Goal: Information Seeking & Learning: Learn about a topic

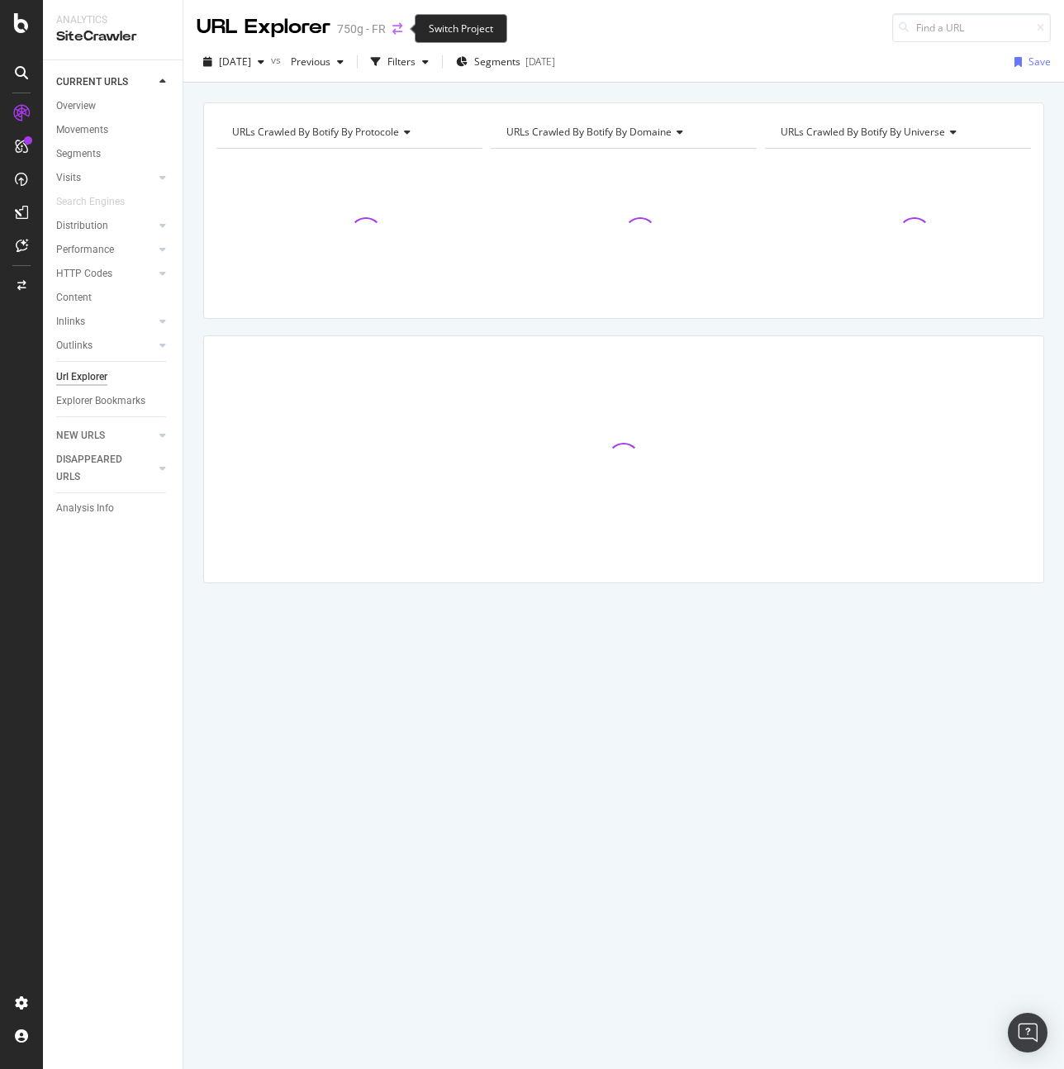
click at [394, 23] on icon "arrow-right-arrow-left" at bounding box center [397, 29] width 10 height 12
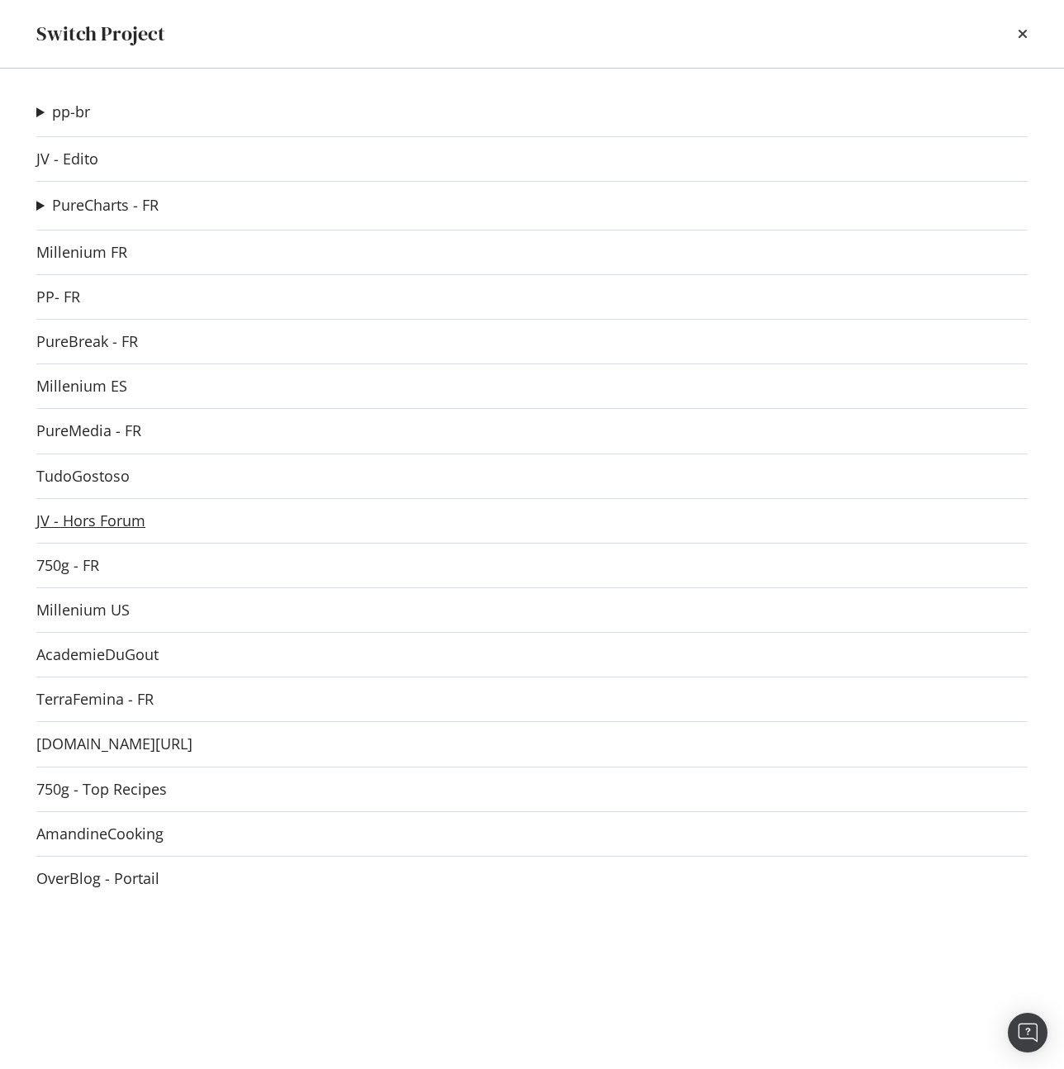
click at [107, 529] on link "JV - Hors Forum" at bounding box center [90, 520] width 109 height 17
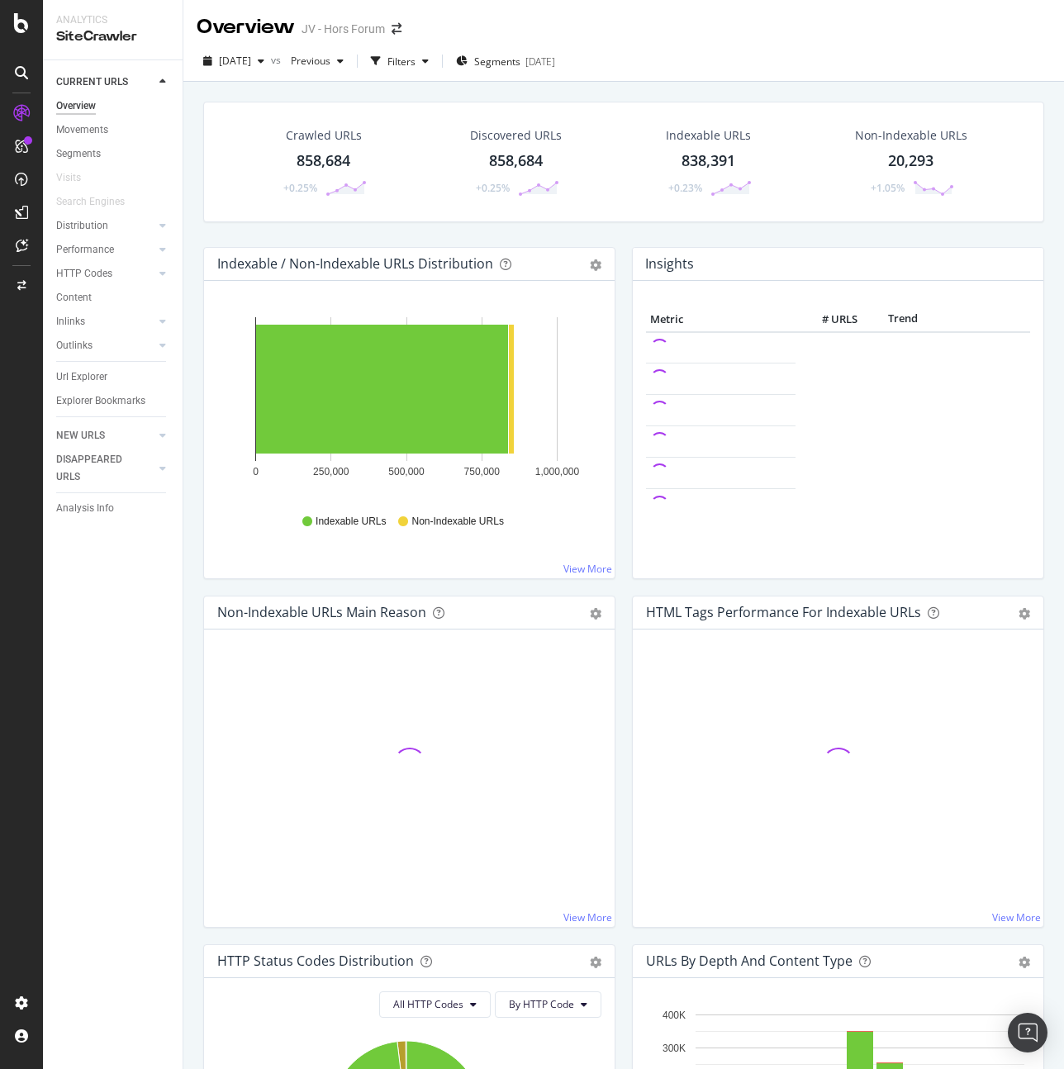
click at [193, 585] on div "Crawled URLs 858,684 +0.25% Discovered URLs 858,684 +0.25% Indexable URLs 838,3…" at bounding box center [623, 616] width 880 height 1069
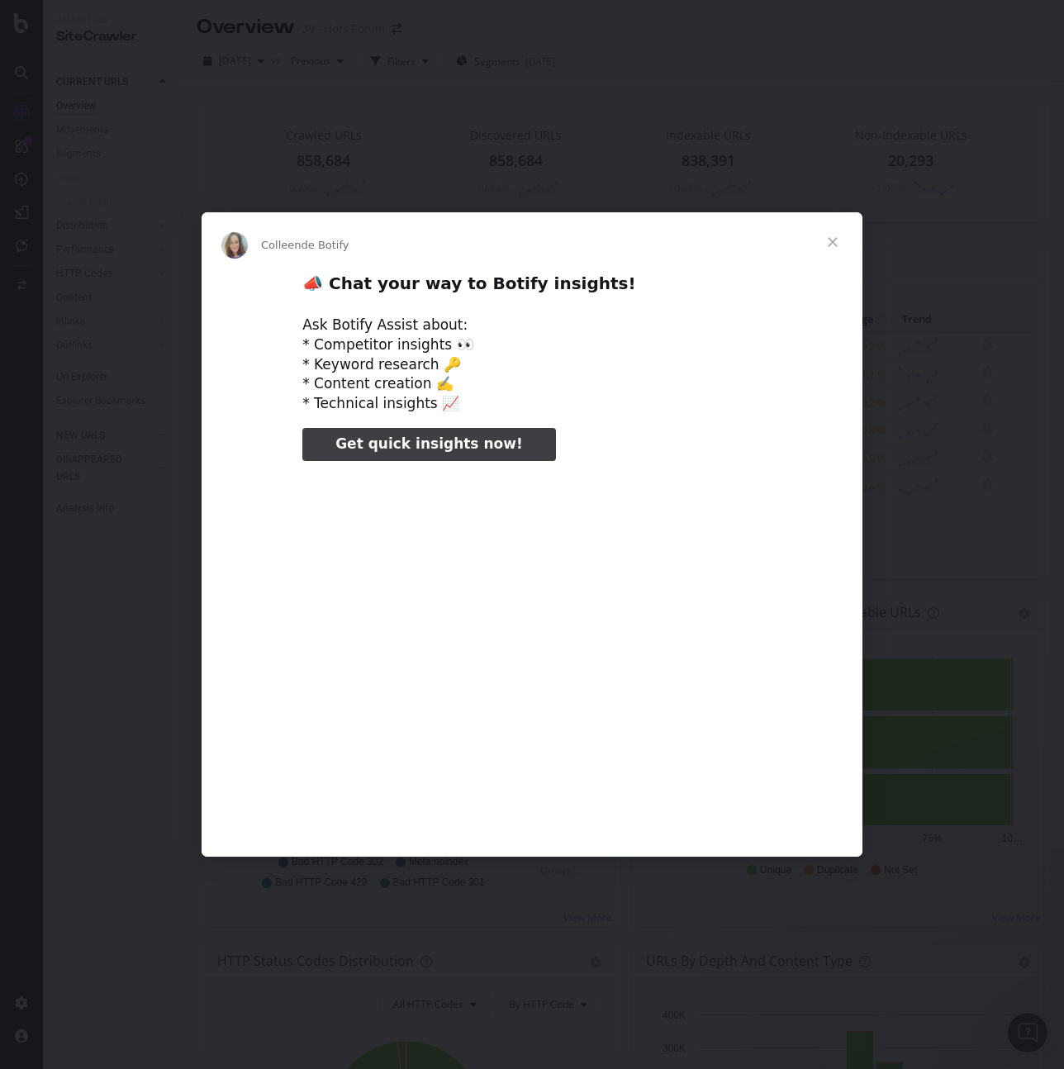
type input "158655"
click at [839, 236] on span "Fermer" at bounding box center [832, 241] width 59 height 59
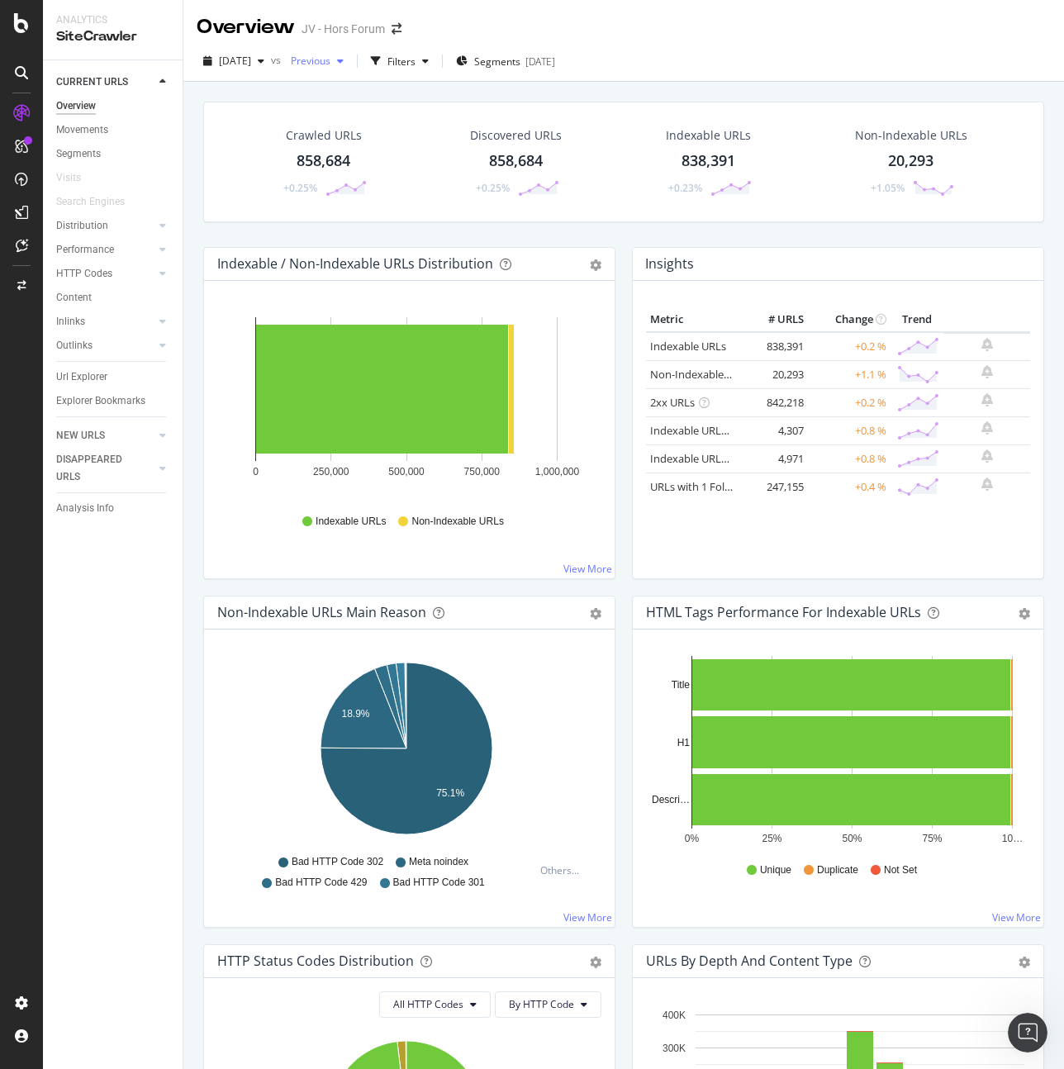
click at [330, 58] on span "Previous" at bounding box center [307, 61] width 46 height 14
click at [435, 179] on div "858K URLs" at bounding box center [444, 181] width 49 height 15
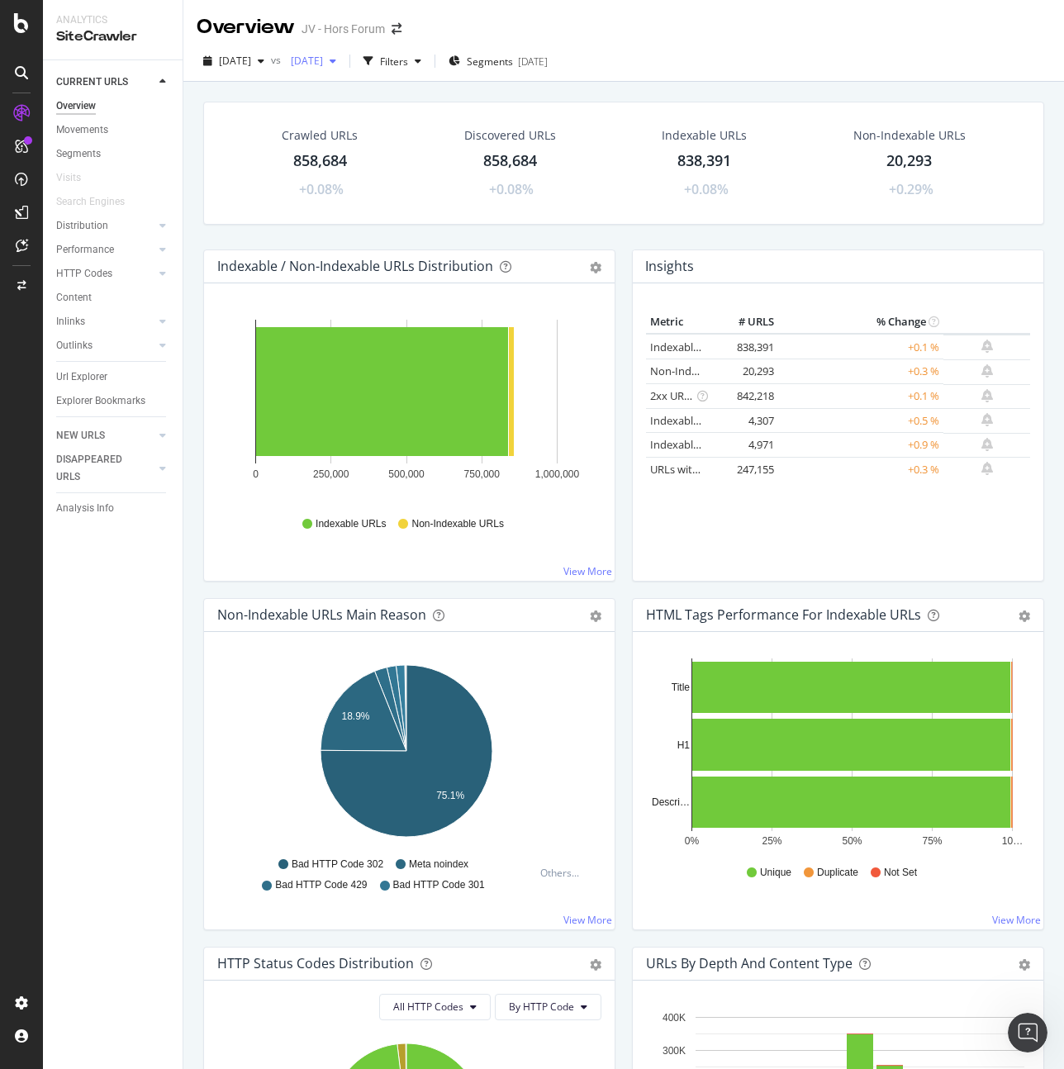
click at [343, 69] on div "[DATE]" at bounding box center [313, 61] width 59 height 25
click at [401, 94] on div "[DATE]" at bounding box center [366, 95] width 88 height 15
click at [400, 25] on icon "arrow-right-arrow-left" at bounding box center [396, 29] width 10 height 12
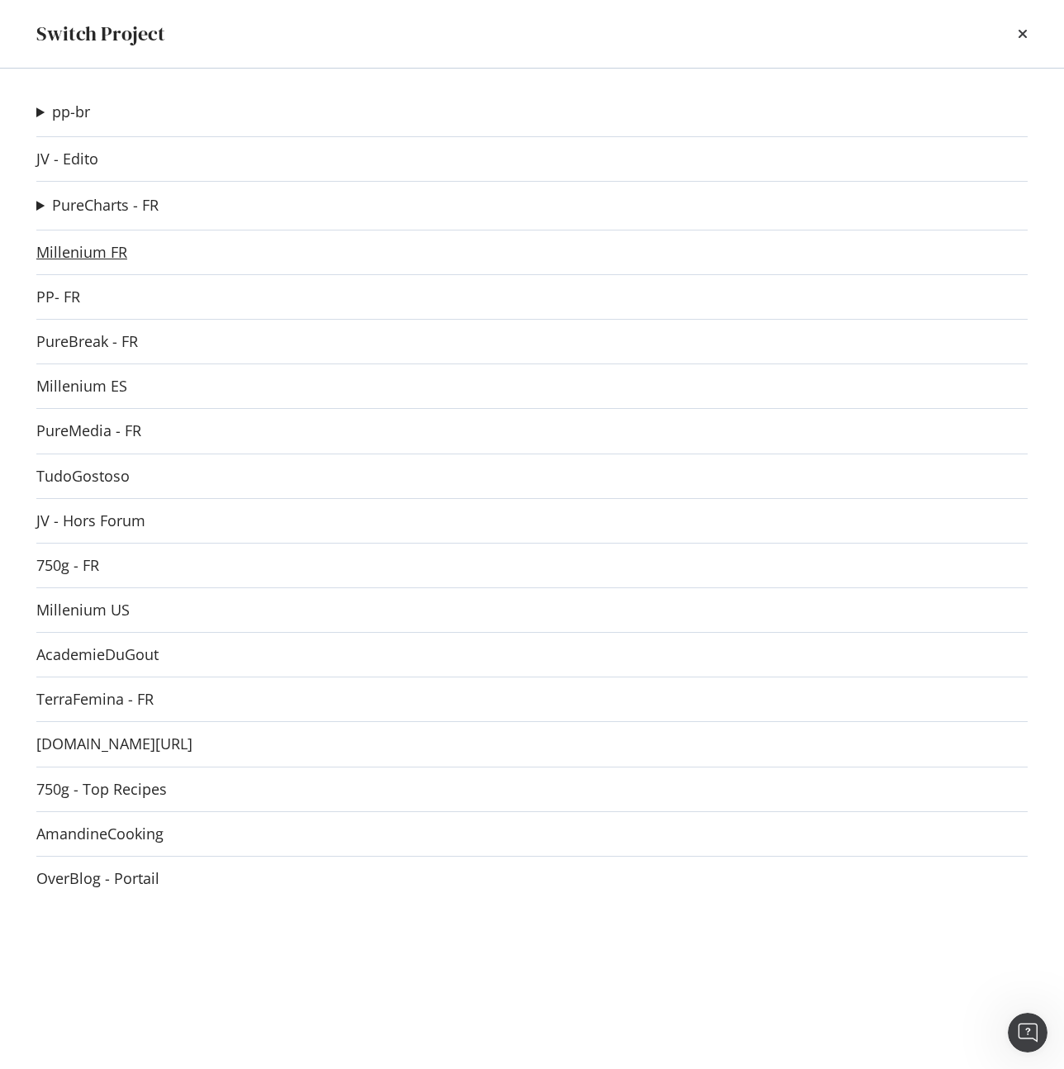
click at [107, 258] on link "Millenium FR" at bounding box center [81, 252] width 91 height 17
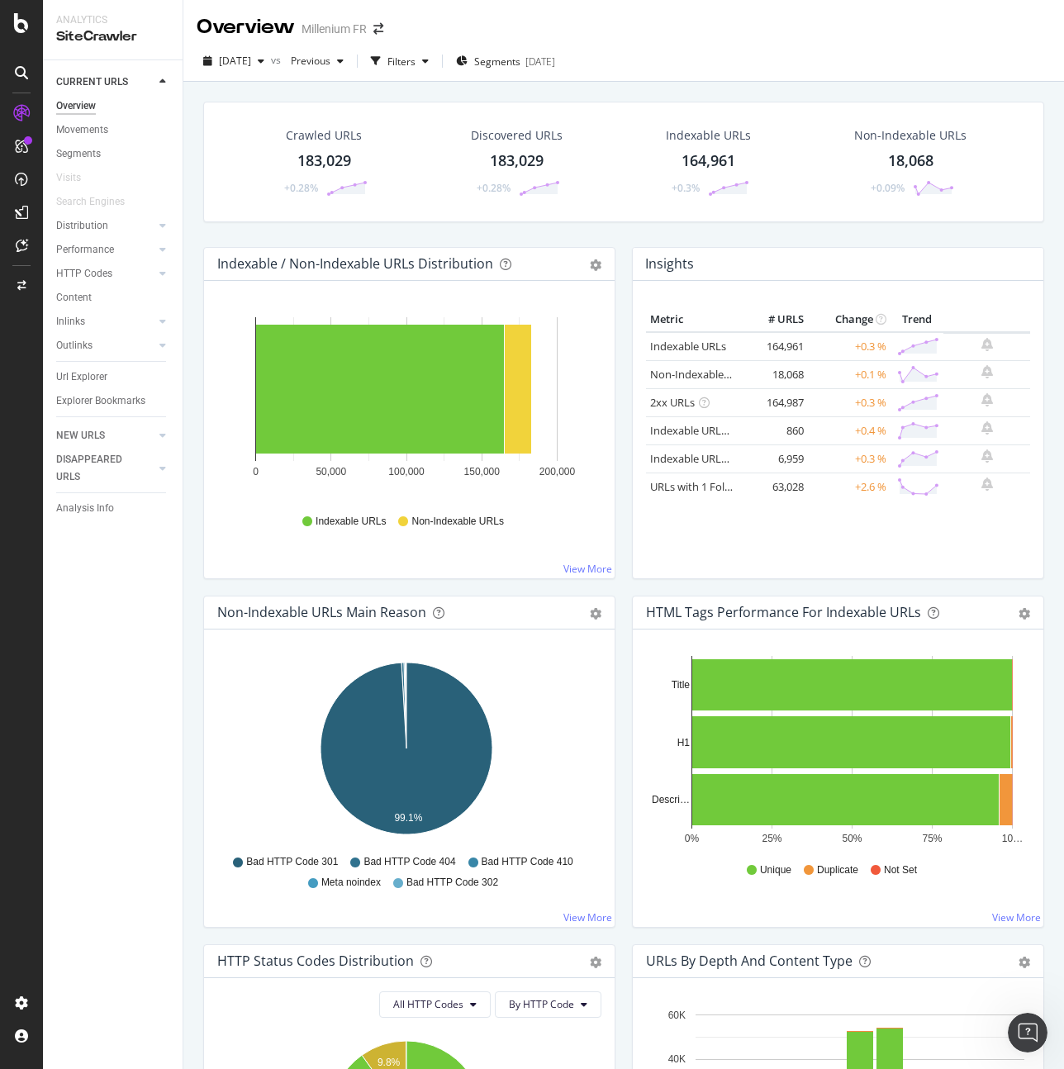
click at [623, 591] on div "Insights Metric # URLS Change Trend Indexable URLs 164,961 +0.3 % Non-Indexable…" at bounding box center [837, 421] width 429 height 348
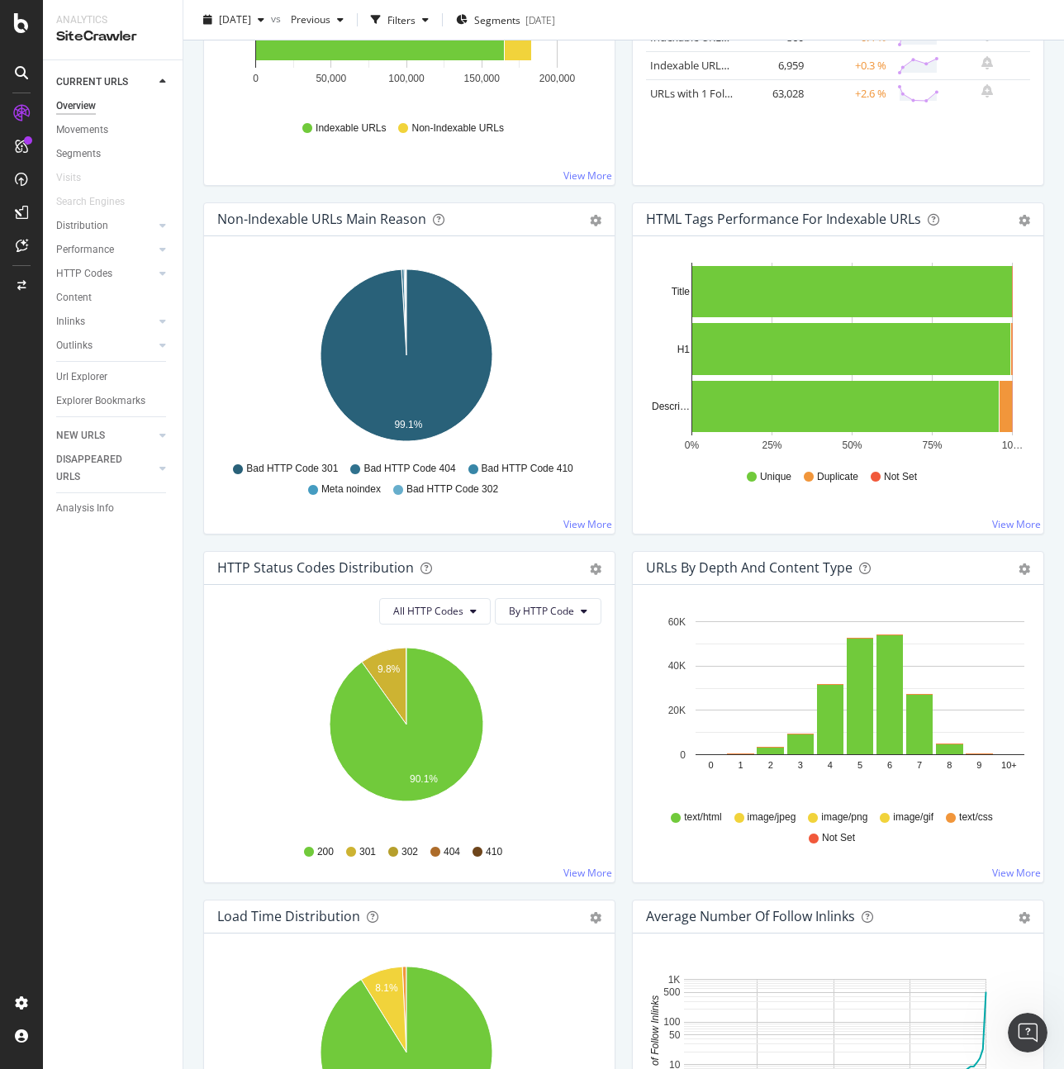
scroll to position [826, 0]
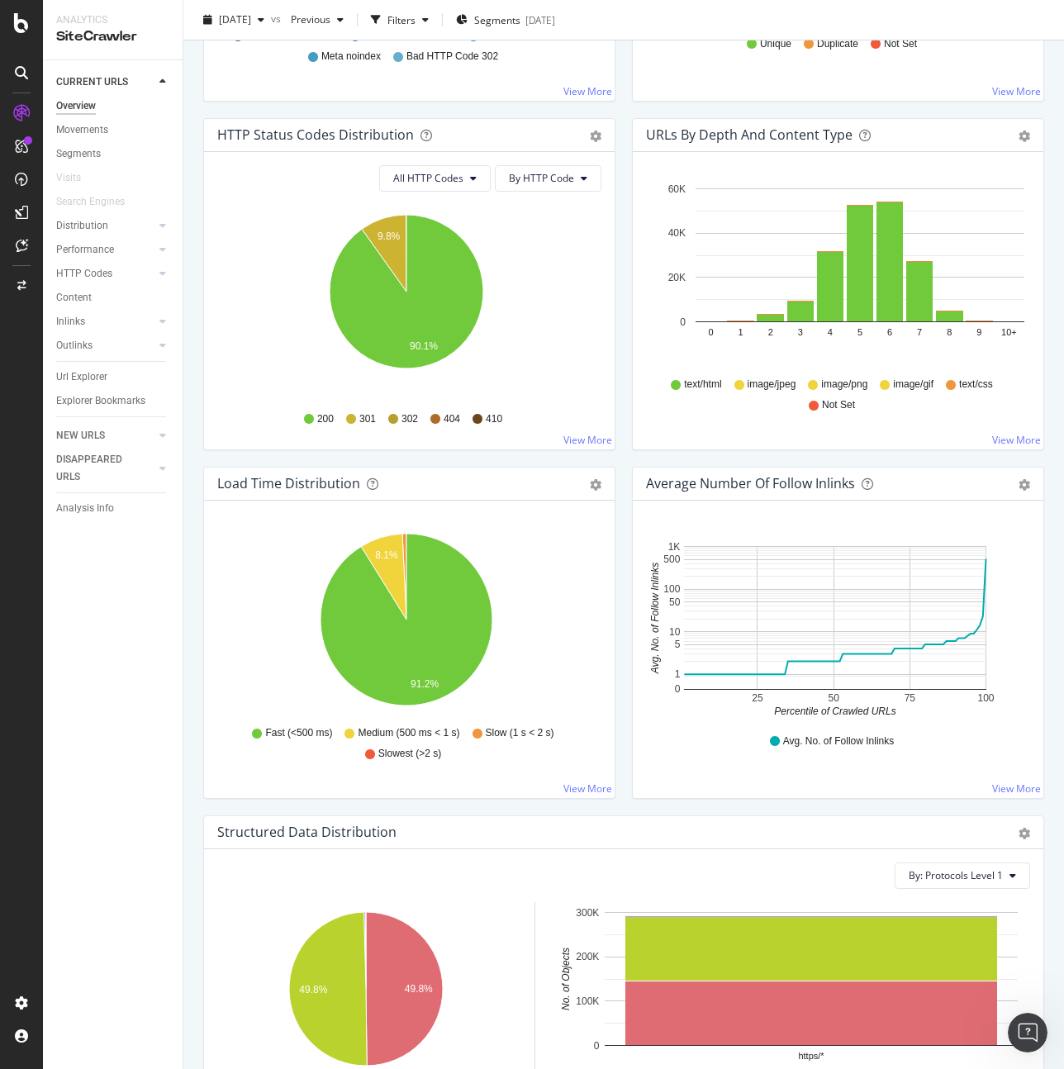
click at [615, 561] on div "Load Time Distribution Pie Table Export as CSV Add to Custom Report Hold CMD (⌘…" at bounding box center [409, 641] width 429 height 348
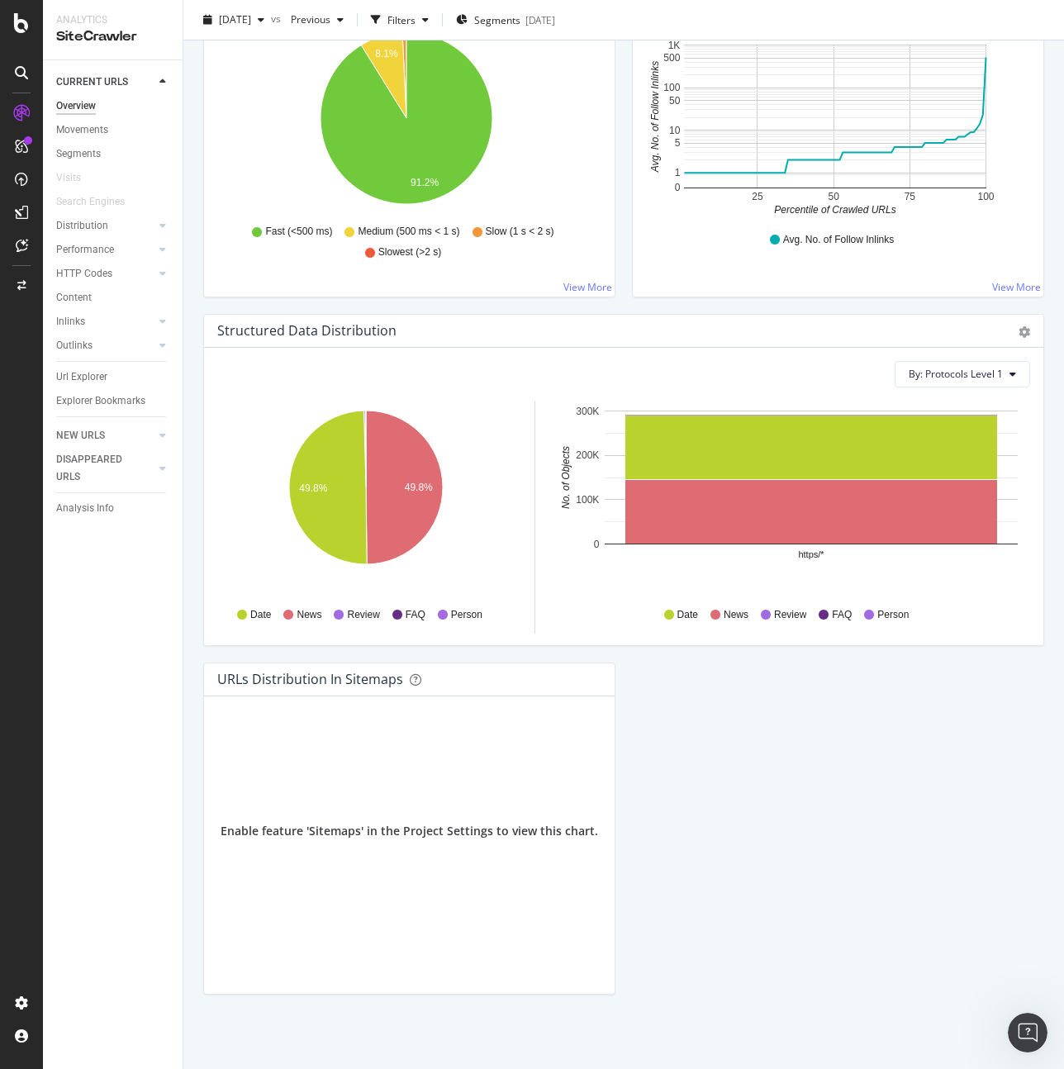
scroll to position [0, 0]
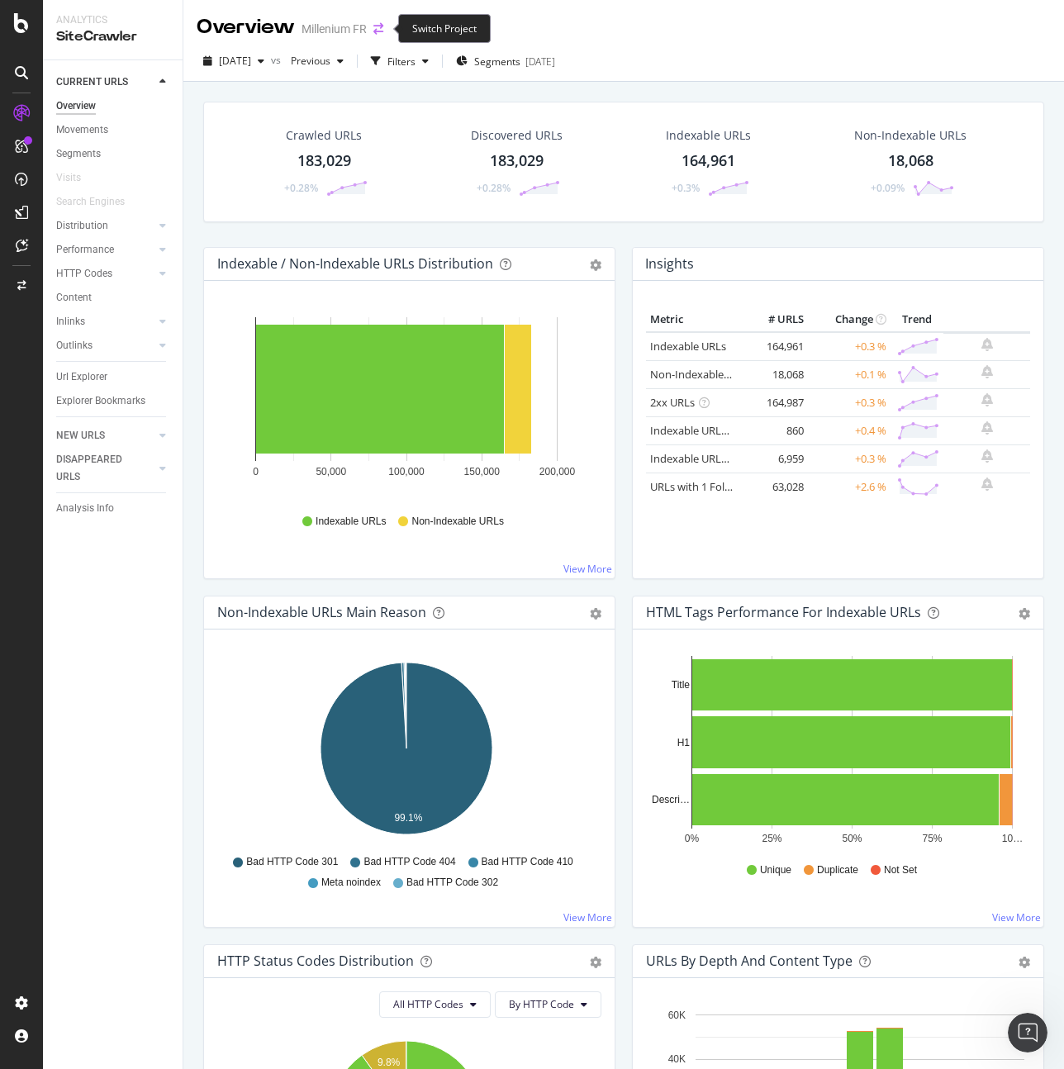
click at [382, 32] on icon "arrow-right-arrow-left" at bounding box center [378, 29] width 10 height 12
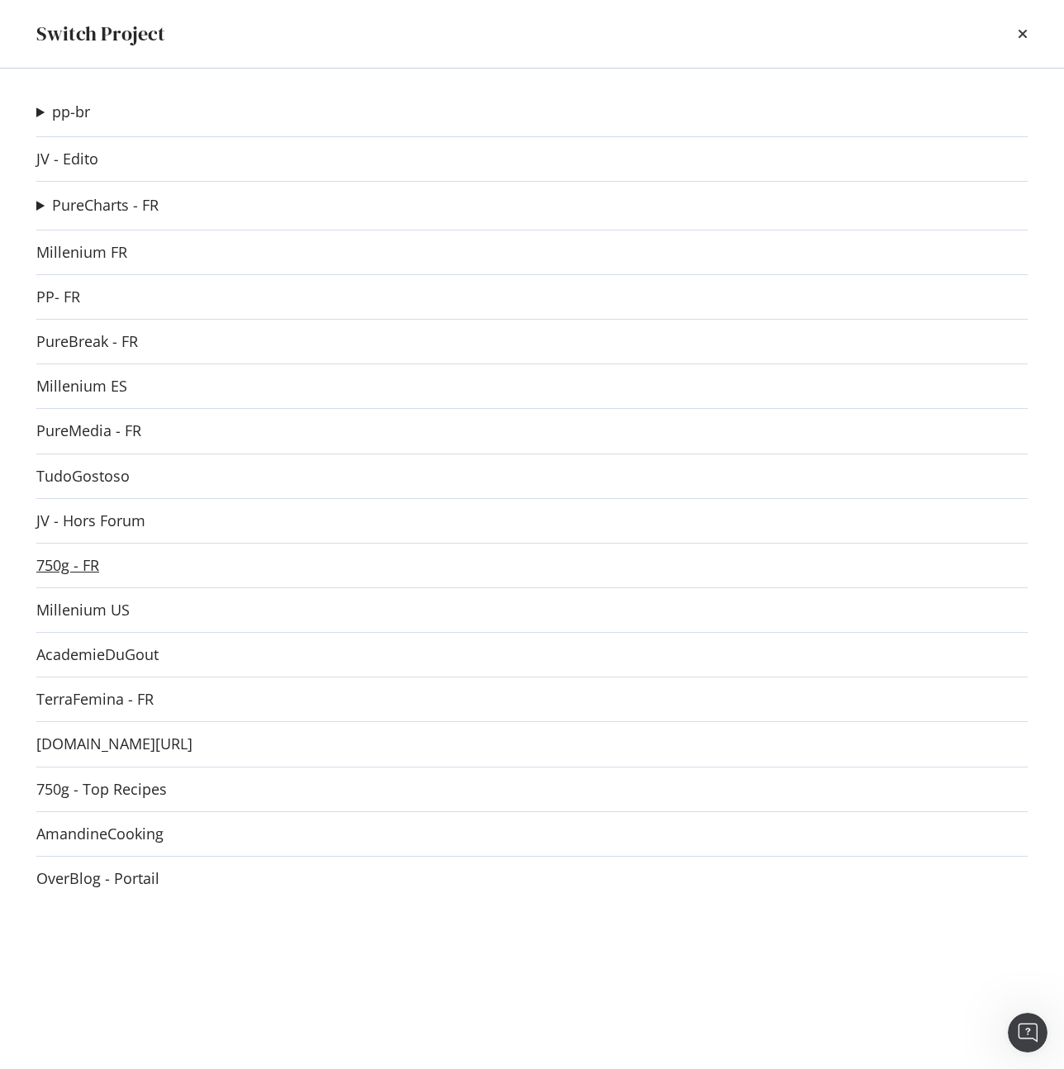
click at [83, 574] on link "750g - FR" at bounding box center [67, 565] width 63 height 17
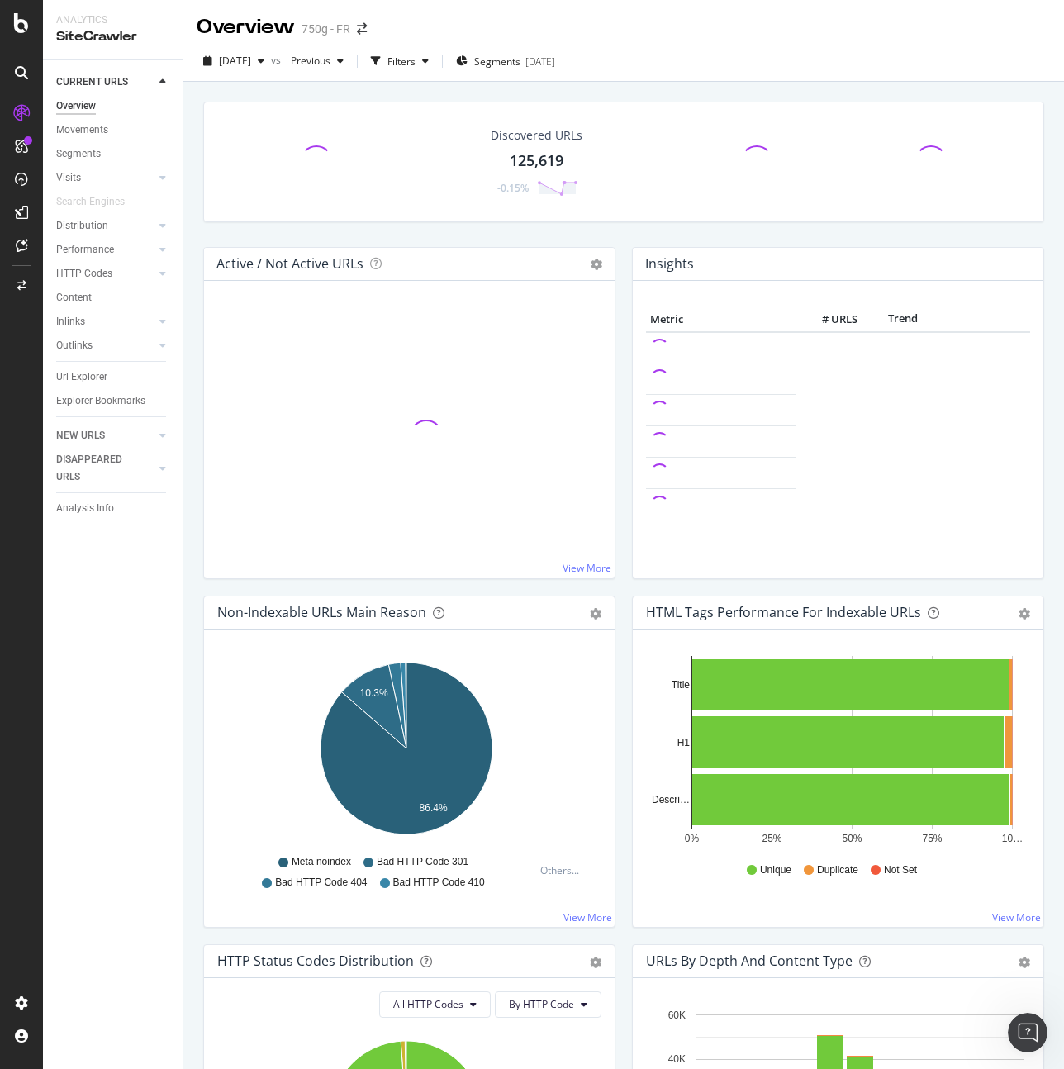
click at [613, 591] on div "Active / Not Active URLs Chart (by Value) Chart (by Percentage) Table Expand Ex…" at bounding box center [409, 421] width 429 height 348
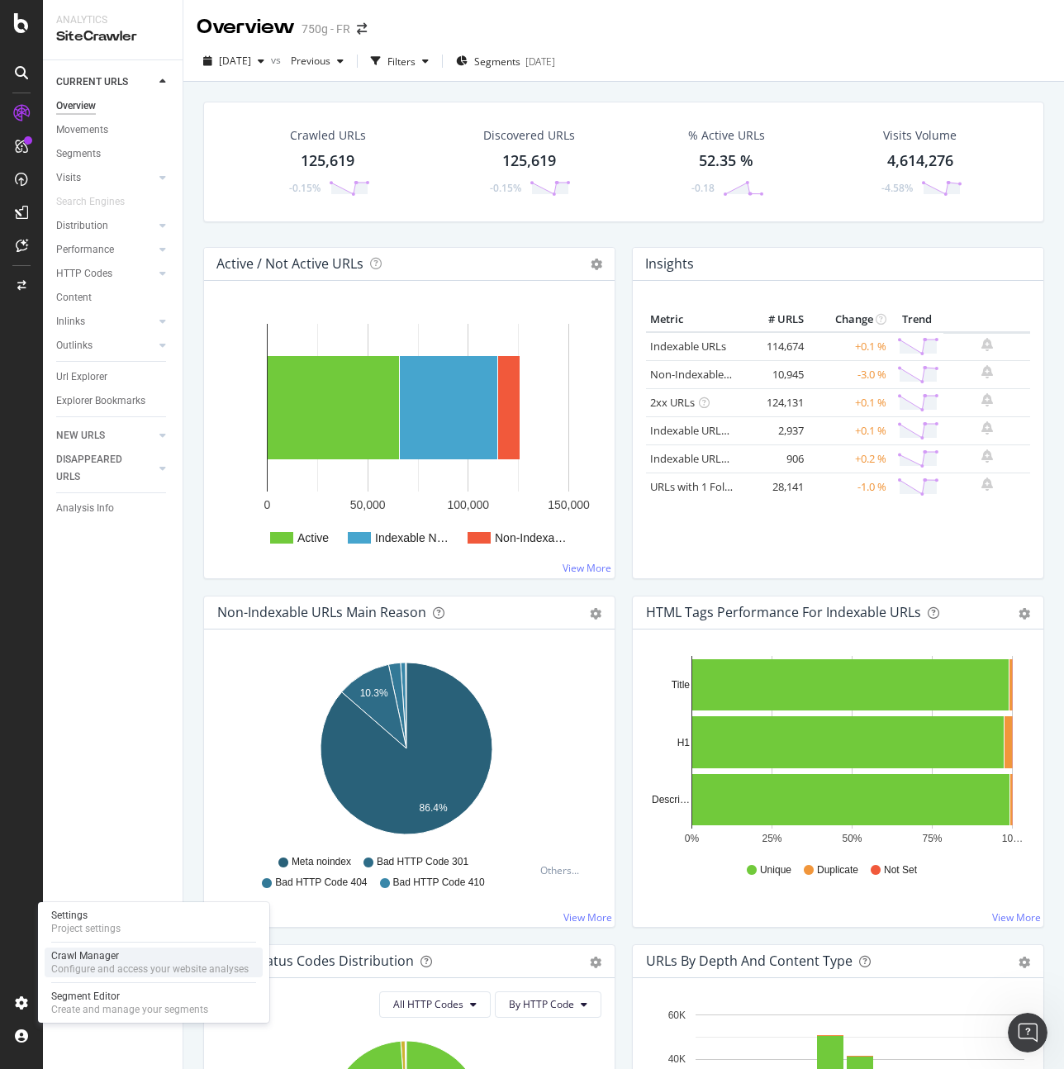
click at [107, 966] on div "Configure and access your website analyses" at bounding box center [149, 968] width 197 height 13
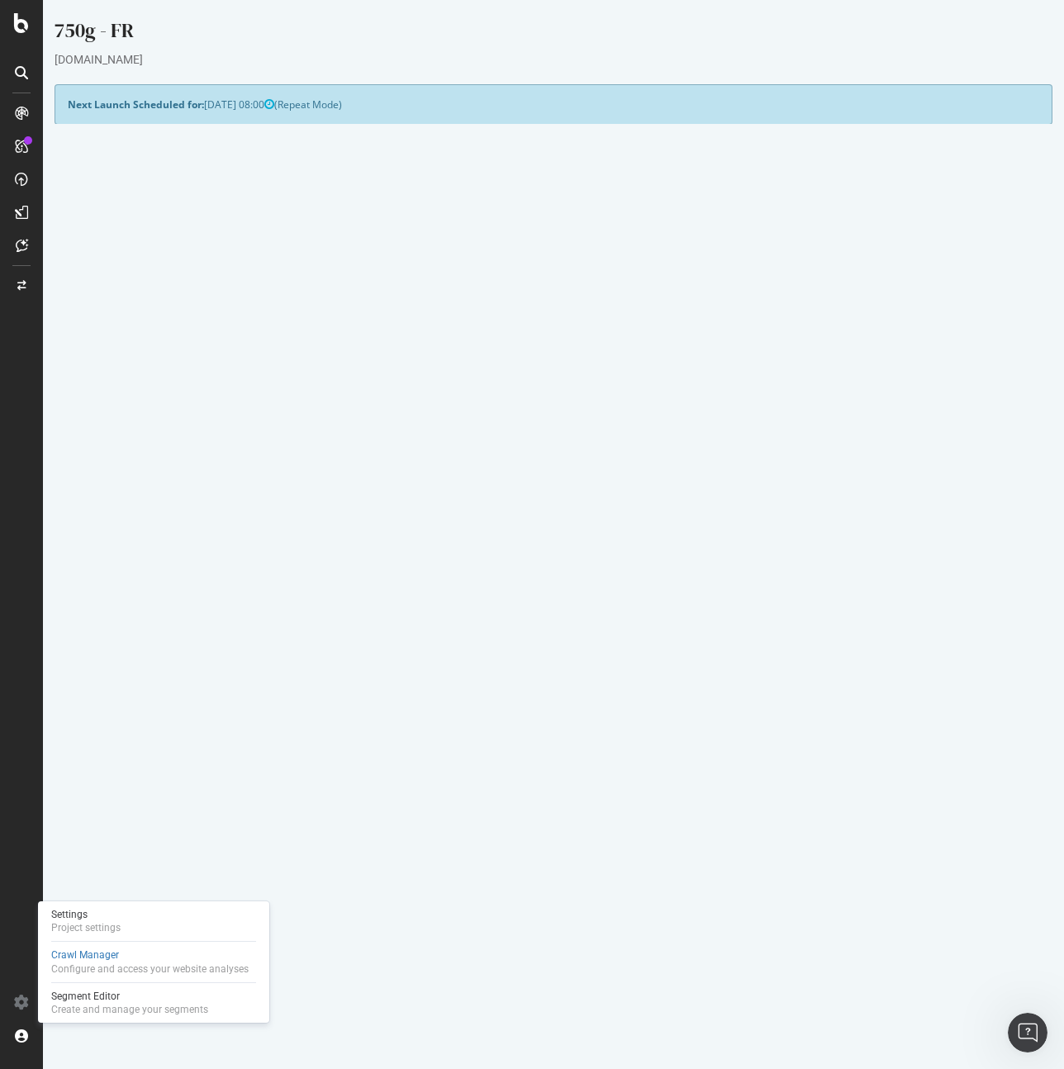
click at [833, 439] on div "Yes! Start Now Settings" at bounding box center [553, 441] width 971 height 26
drag, startPoint x: 828, startPoint y: 420, endPoint x: 798, endPoint y: 405, distance: 33.6
click at [798, 405] on p "View Crawl Settings" at bounding box center [553, 412] width 971 height 14
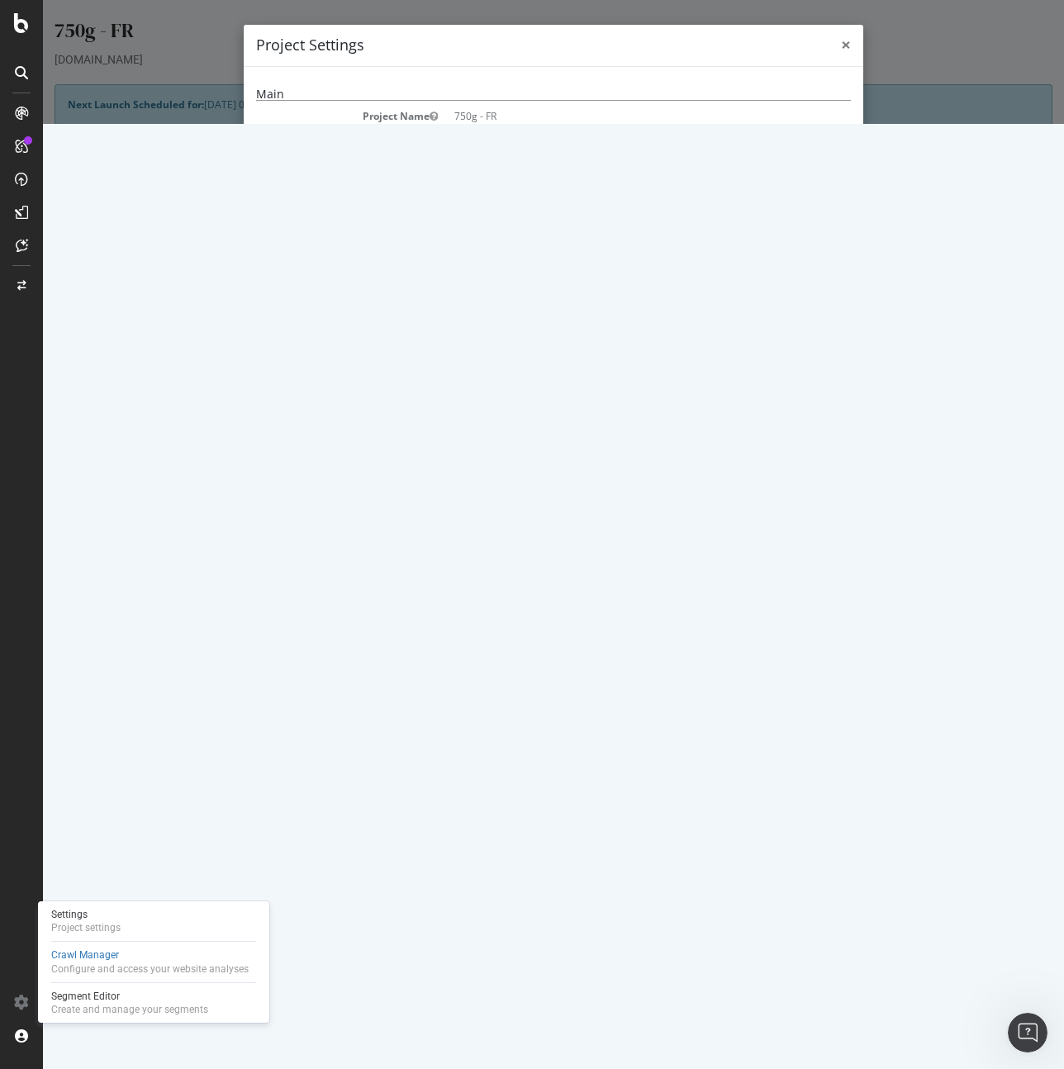
click at [847, 43] on div "× Close Project Settings" at bounding box center [553, 46] width 619 height 42
click at [841, 46] on span "×" at bounding box center [846, 44] width 10 height 23
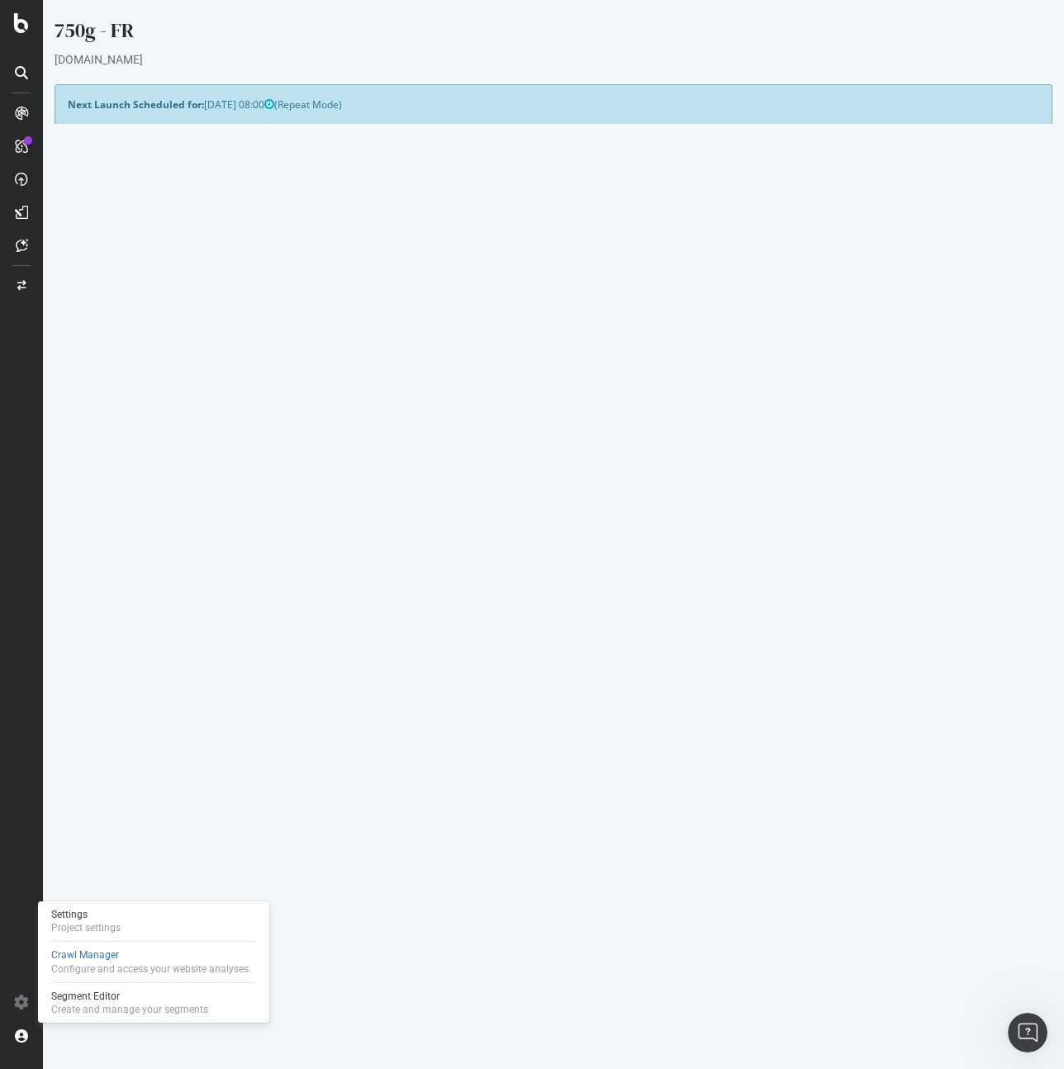
click at [610, 443] on link "Settings" at bounding box center [607, 440] width 37 height 14
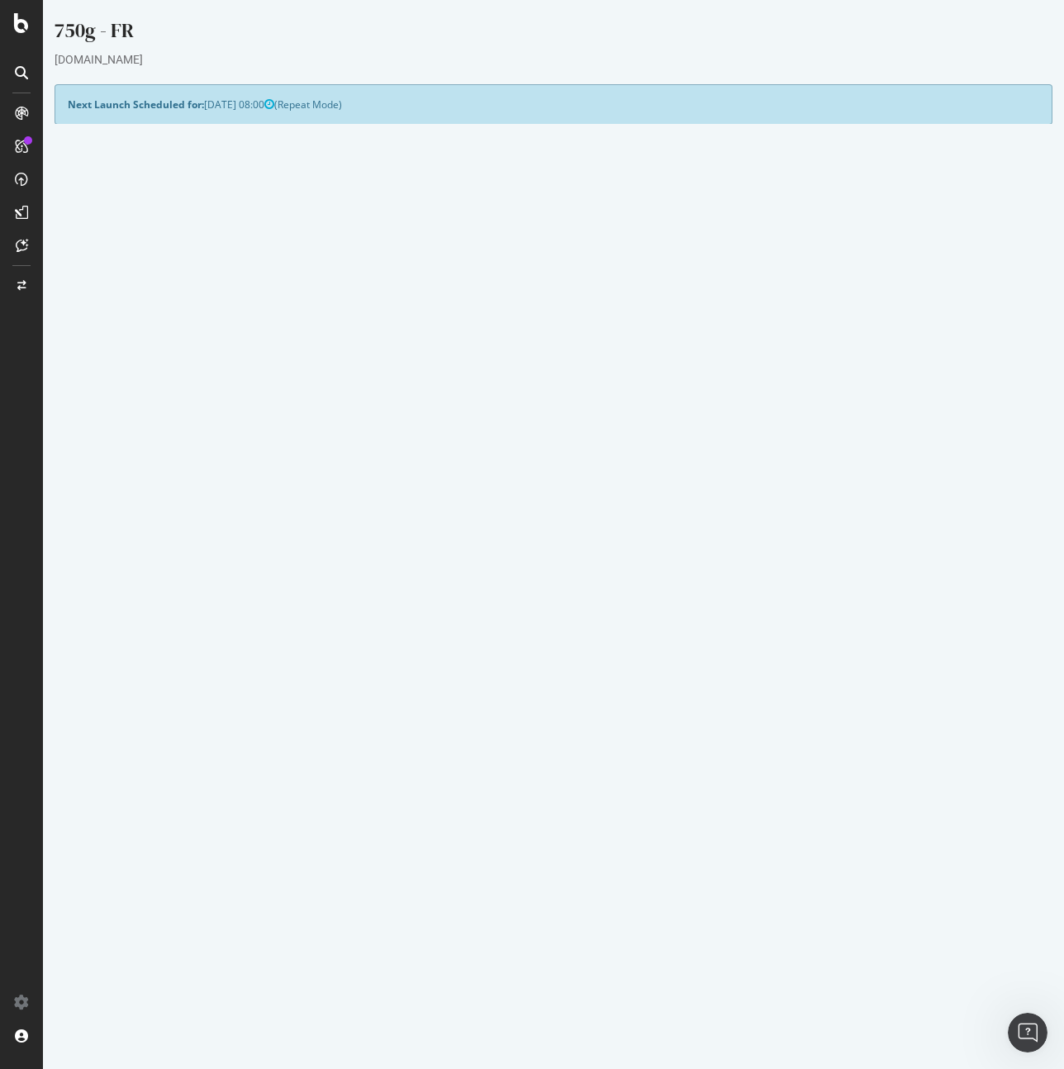
drag, startPoint x: 121, startPoint y: 97, endPoint x: 339, endPoint y: 123, distance: 219.6
click at [204, 97] on div "Next Launch Scheduled for: [DATE] 08:00 (Repeat Mode)" at bounding box center [554, 104] width 998 height 40
click at [508, 121] on div "Next Launch Scheduled for: [DATE] 08:00 (Repeat Mode)" at bounding box center [554, 104] width 998 height 40
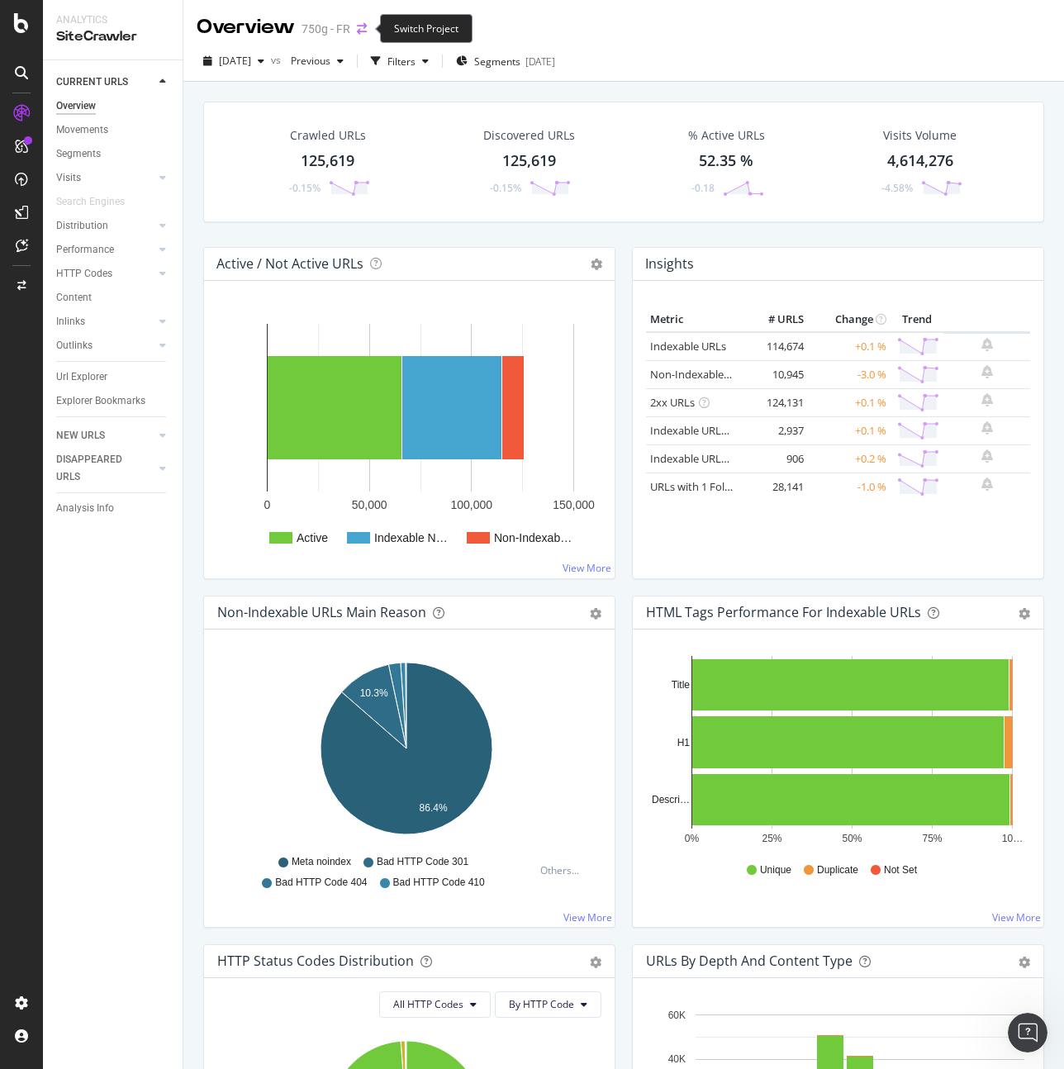
click at [362, 26] on icon "arrow-right-arrow-left" at bounding box center [362, 29] width 10 height 12
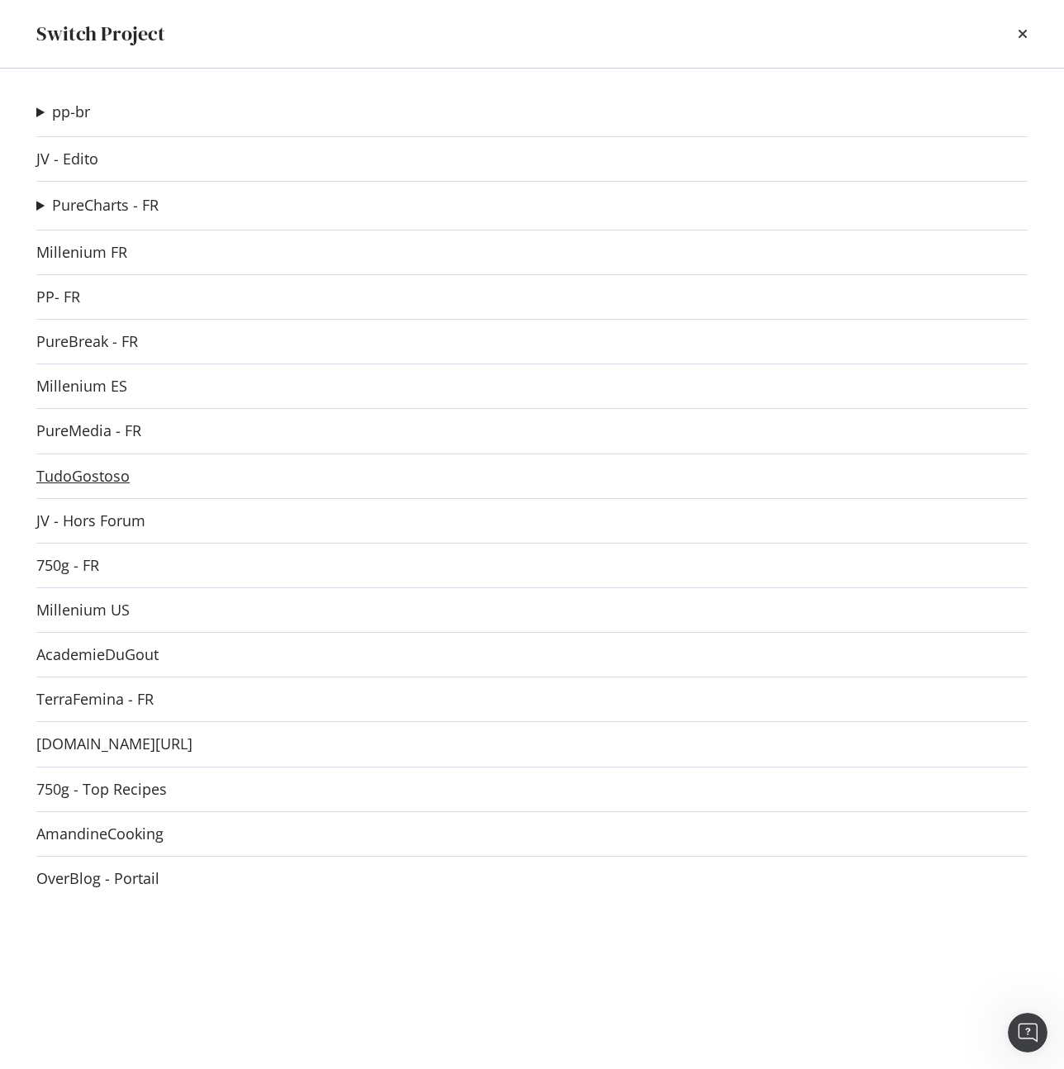
click at [64, 471] on link "TudoGostoso" at bounding box center [82, 475] width 93 height 17
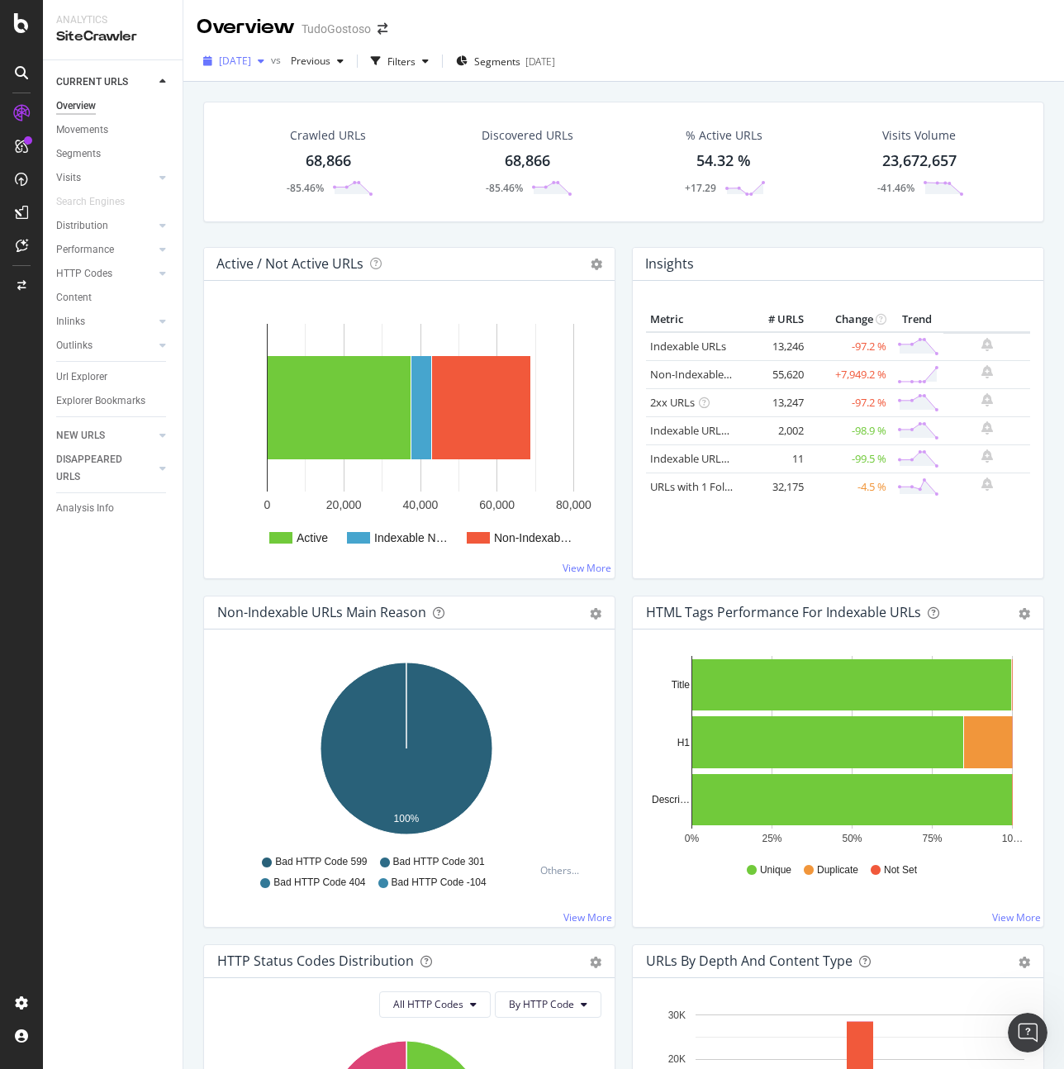
click at [264, 62] on icon "button" at bounding box center [261, 61] width 7 height 10
click at [673, 375] on link "Non-Indexable URLs" at bounding box center [700, 374] width 101 height 15
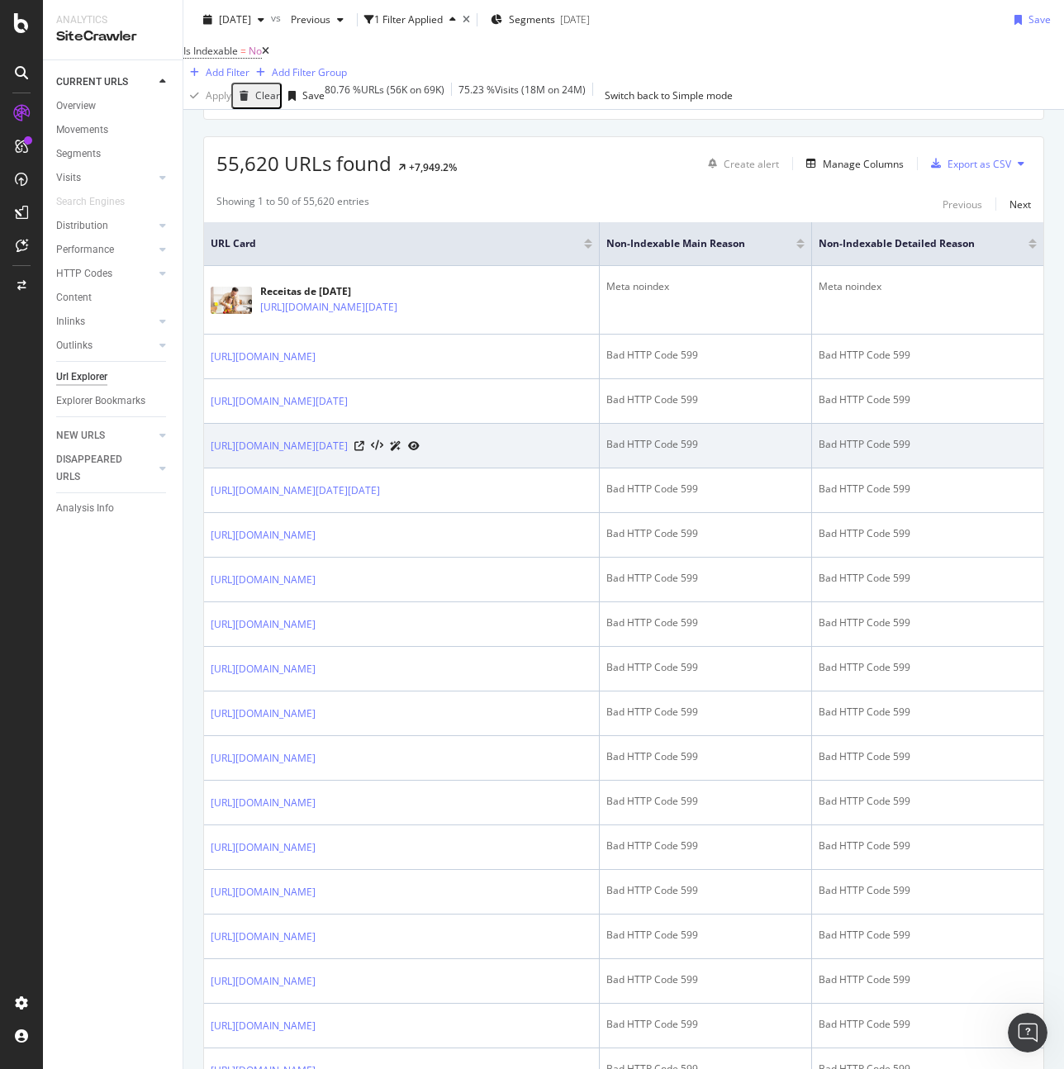
scroll to position [429, 0]
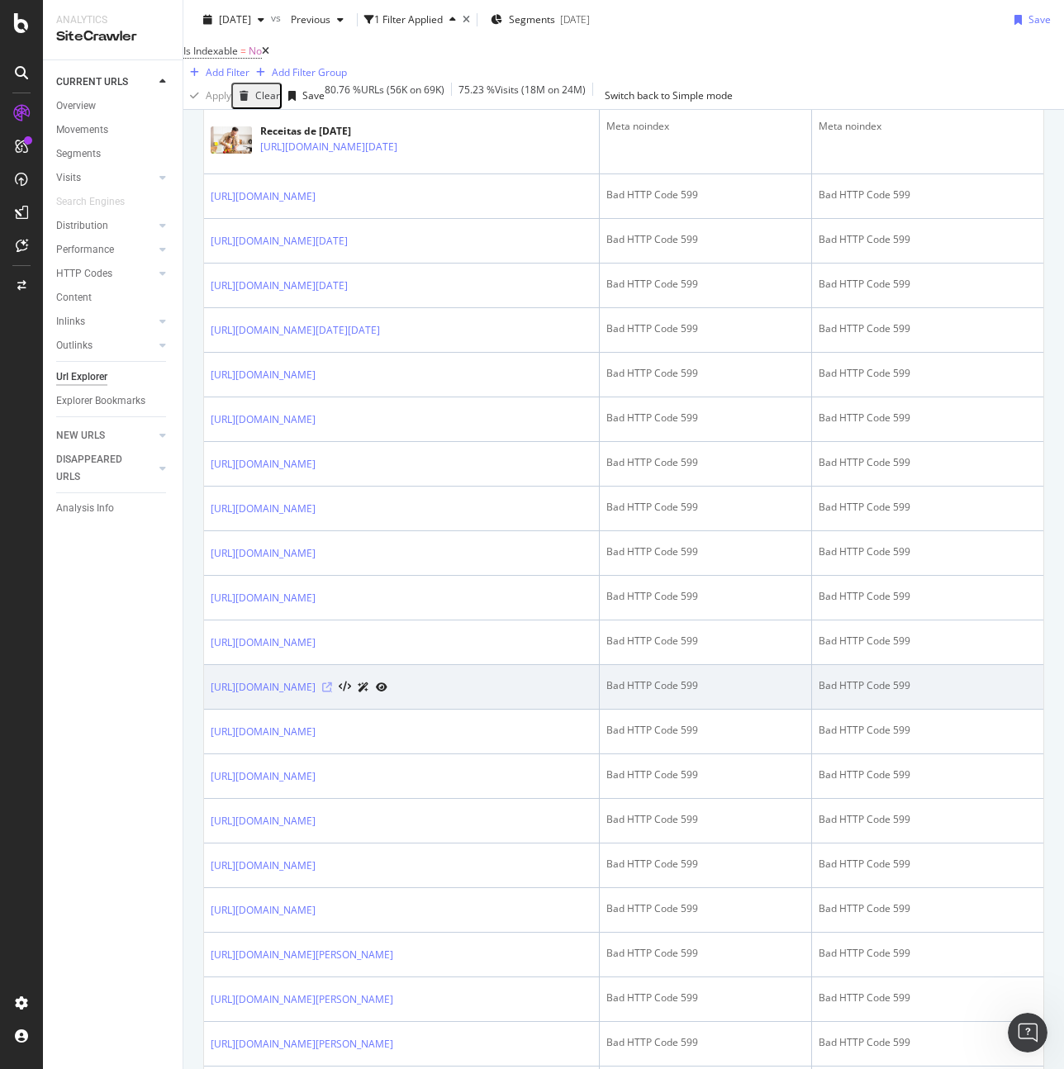
click at [332, 692] on icon at bounding box center [327, 687] width 10 height 10
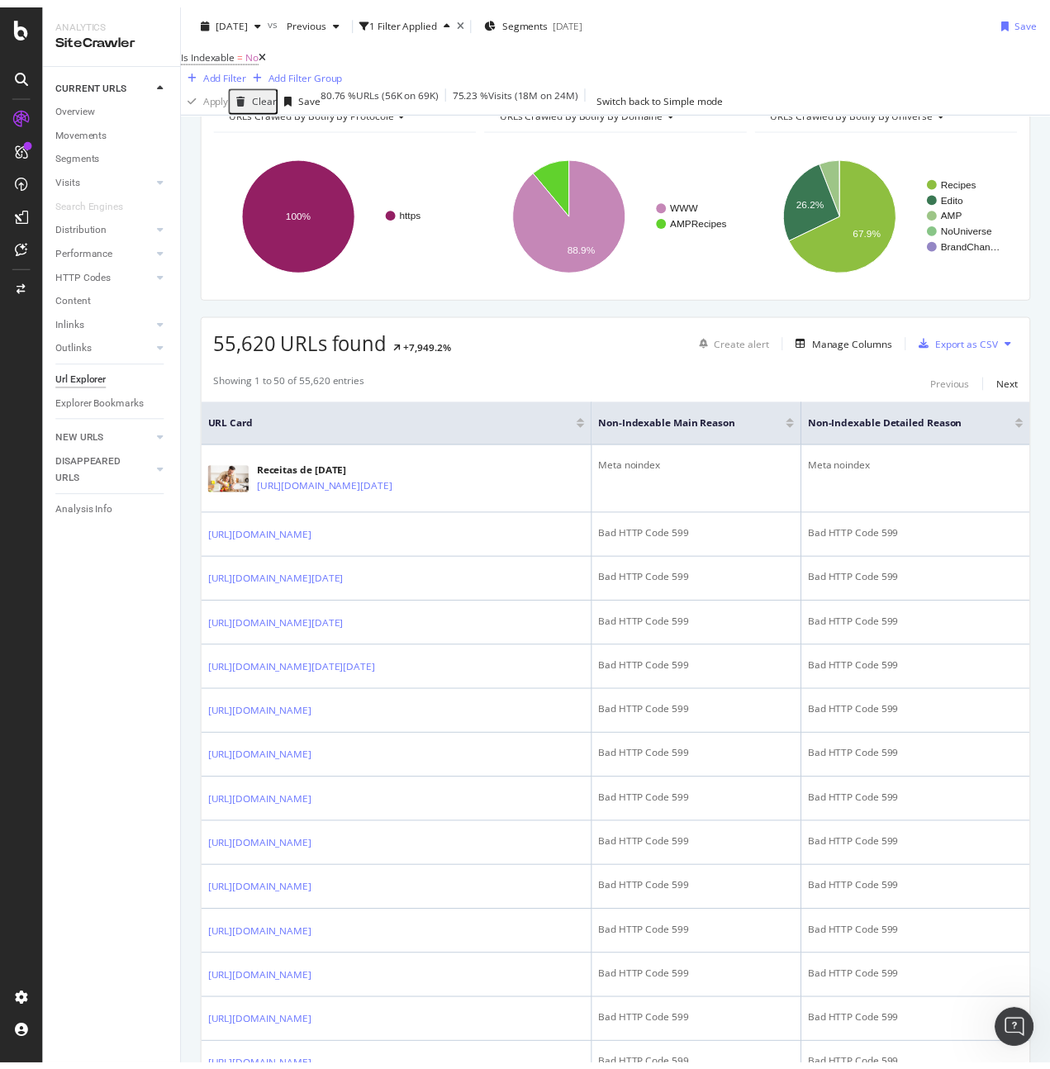
scroll to position [0, 0]
